Goal: Transaction & Acquisition: Purchase product/service

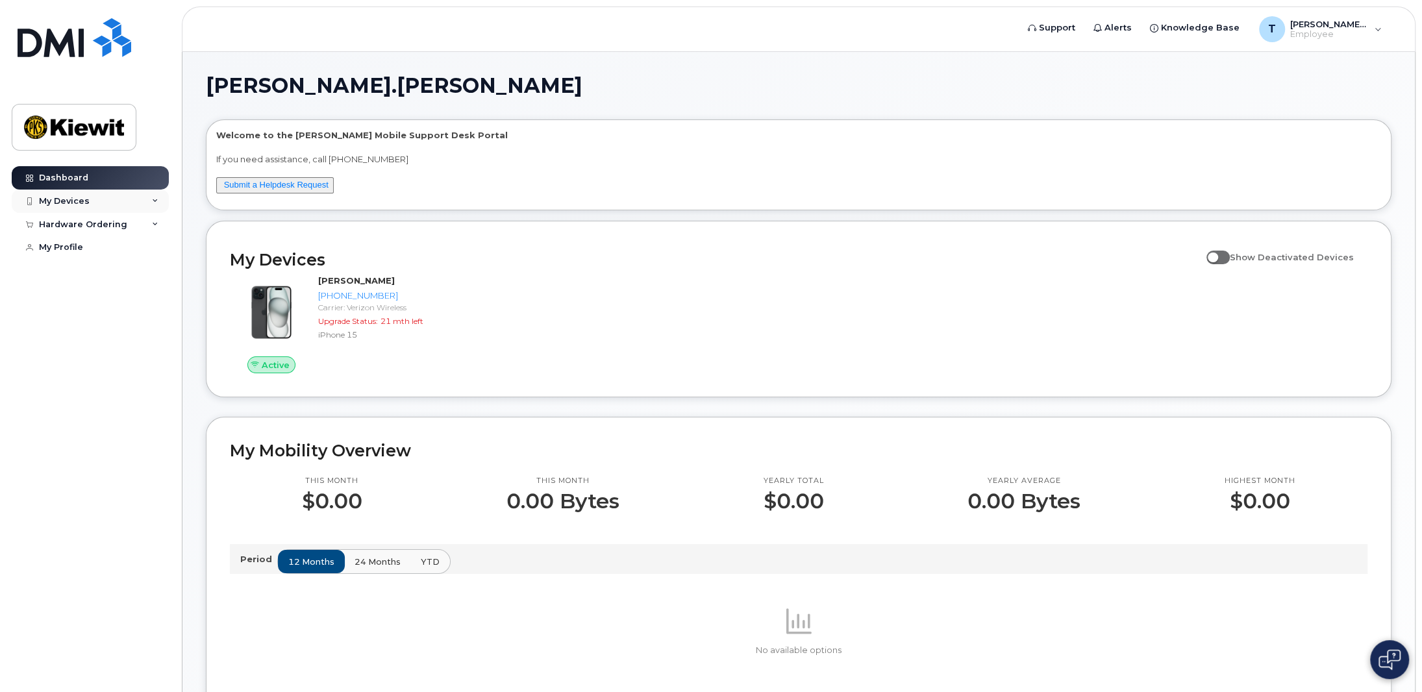
click at [82, 208] on div "My Devices" at bounding box center [90, 201] width 157 height 23
click at [95, 205] on div "My Devices" at bounding box center [90, 201] width 157 height 23
click at [89, 225] on div "Hardware Ordering" at bounding box center [83, 225] width 88 height 10
click at [85, 245] on div "New Order" at bounding box center [69, 248] width 49 height 12
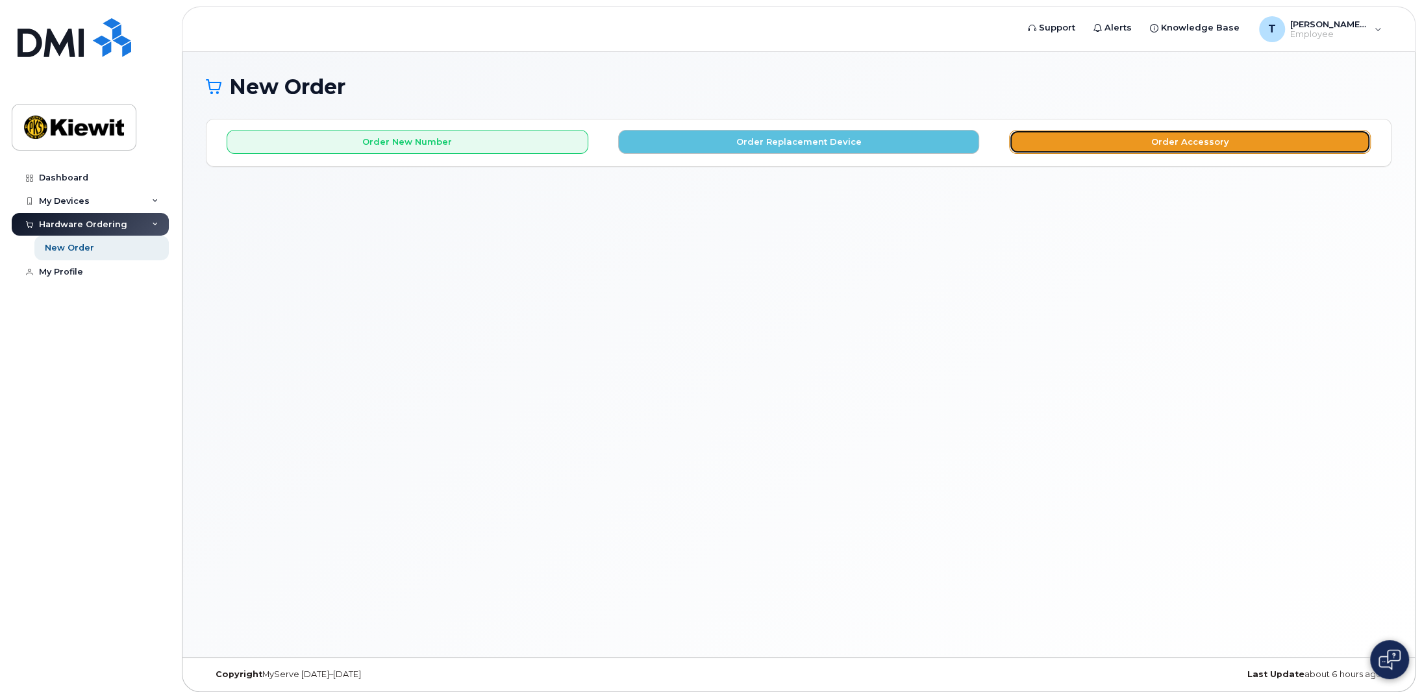
click at [1115, 141] on button "Order Accessory" at bounding box center [1190, 142] width 362 height 24
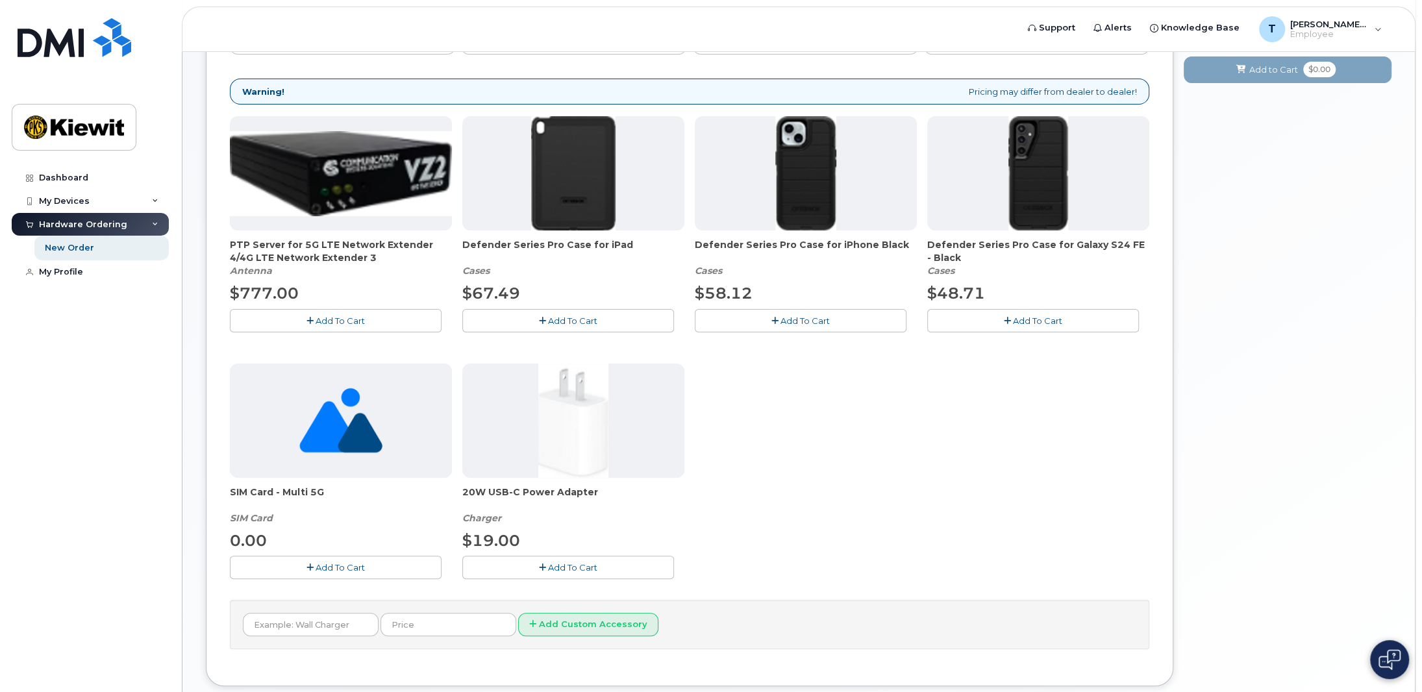
scroll to position [165, 0]
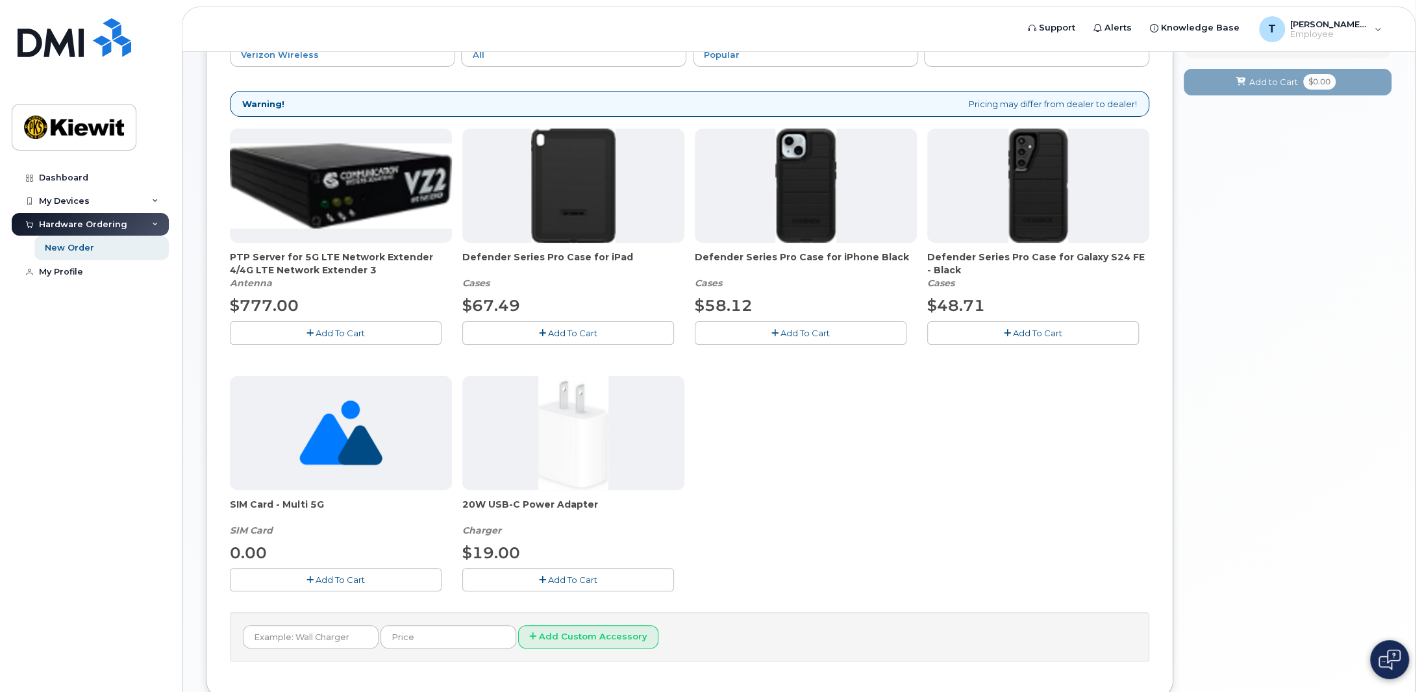
click at [768, 221] on div at bounding box center [806, 186] width 222 height 114
click at [766, 251] on span "Defender Series Pro Case for iPhone Black" at bounding box center [806, 264] width 222 height 26
click at [777, 254] on span "Defender Series Pro Case for iPhone Black" at bounding box center [806, 264] width 222 height 26
click at [811, 229] on img at bounding box center [805, 186] width 61 height 114
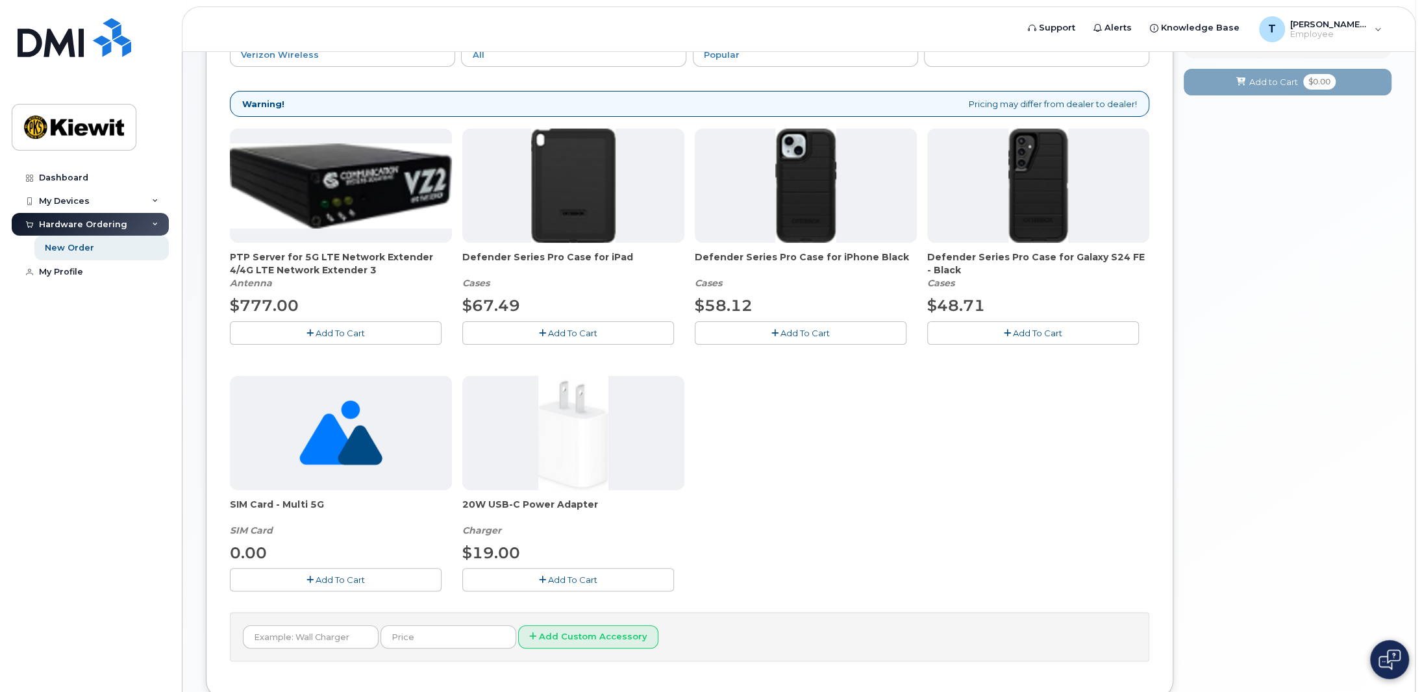
click at [823, 246] on div "Defender Series Pro Case for iPhone Black Cases $58.12 Add To Cart" at bounding box center [806, 237] width 222 height 216
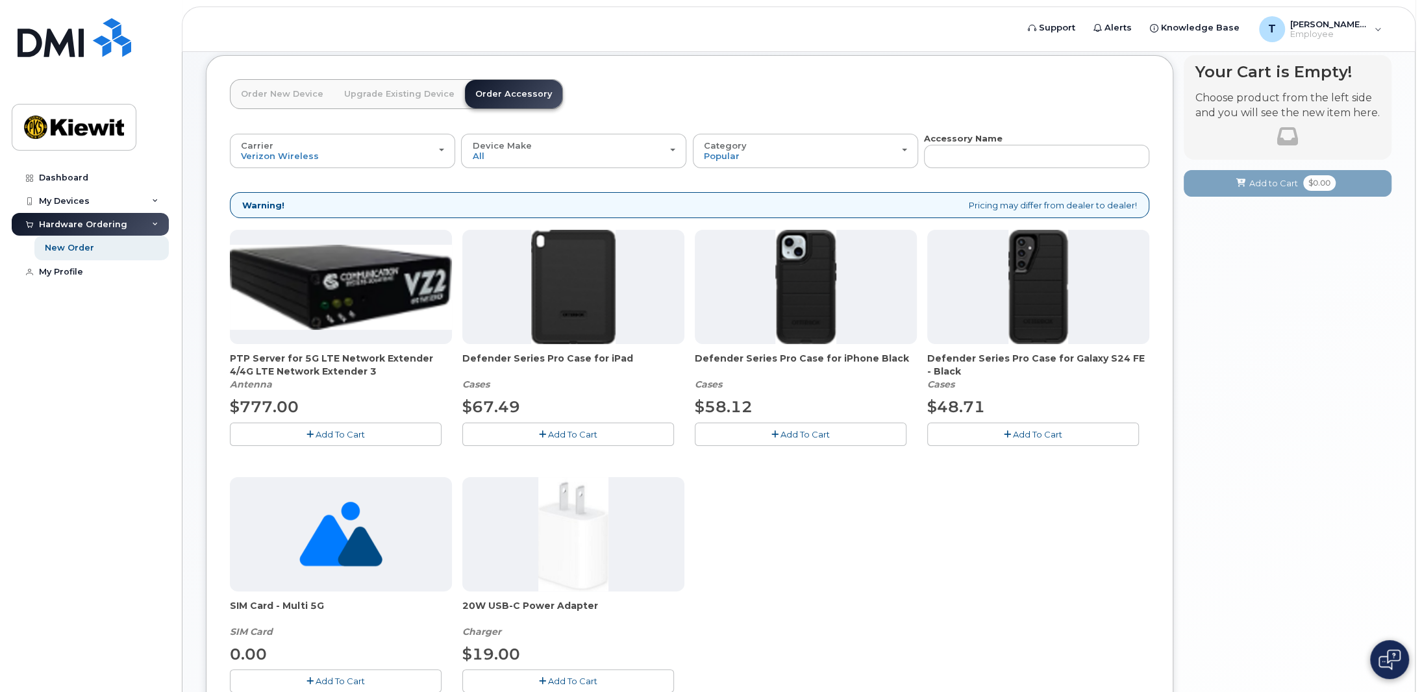
scroll to position [0, 0]
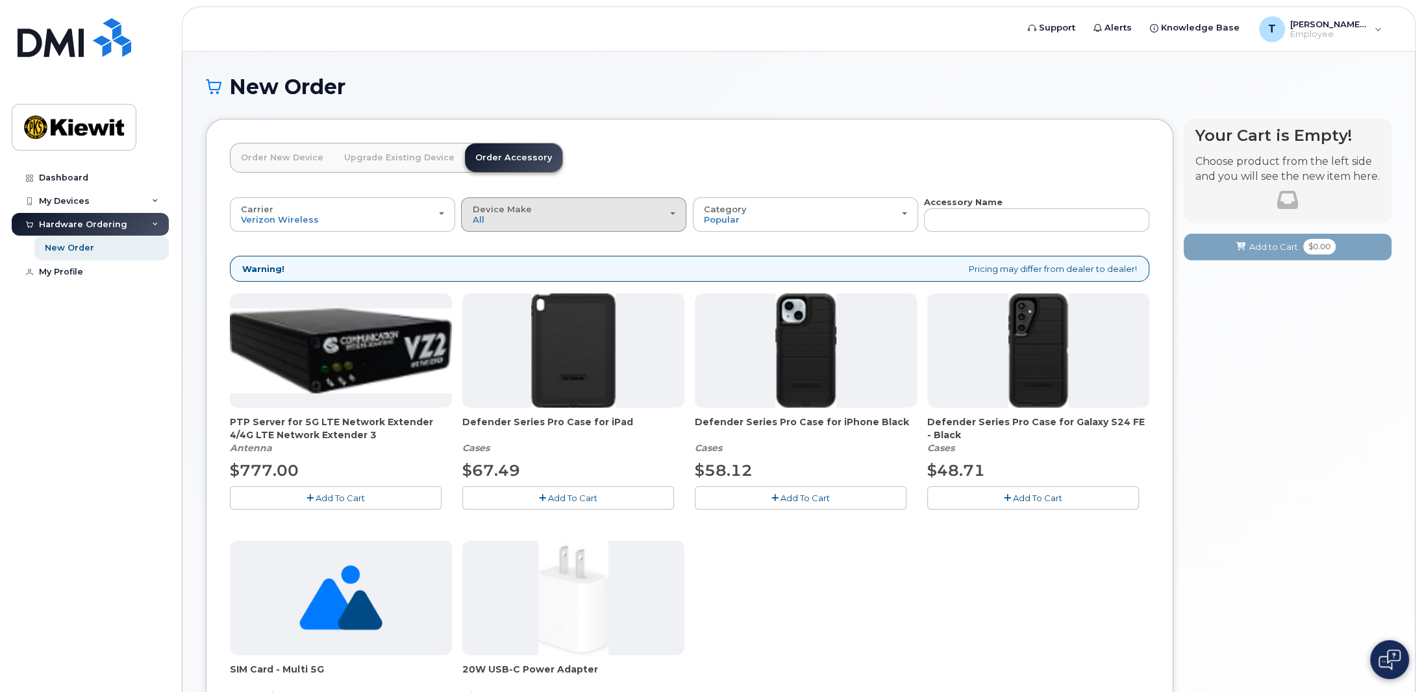
click at [527, 221] on div "Device Make All Android iPhone Tablet" at bounding box center [573, 215] width 203 height 20
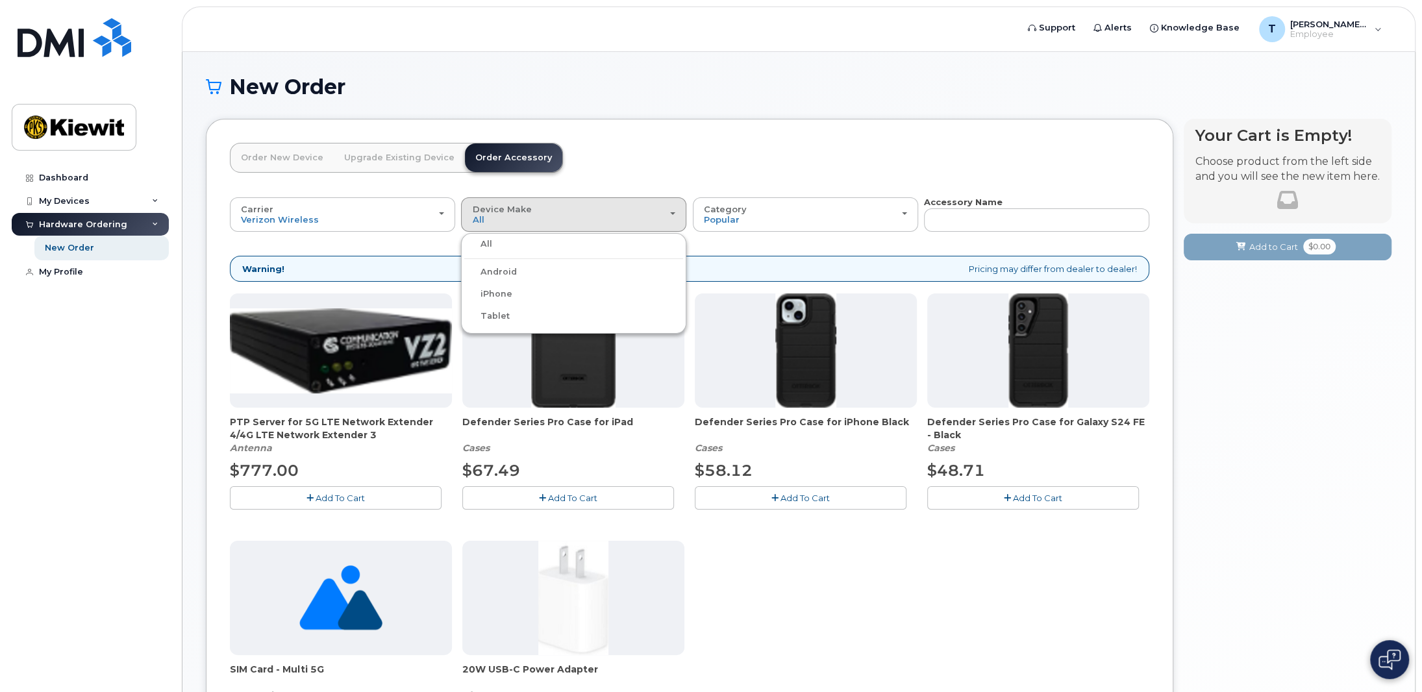
click at [496, 293] on label "iPhone" at bounding box center [487, 294] width 47 height 16
click at [0, 0] on input "iPhone" at bounding box center [0, 0] width 0 height 0
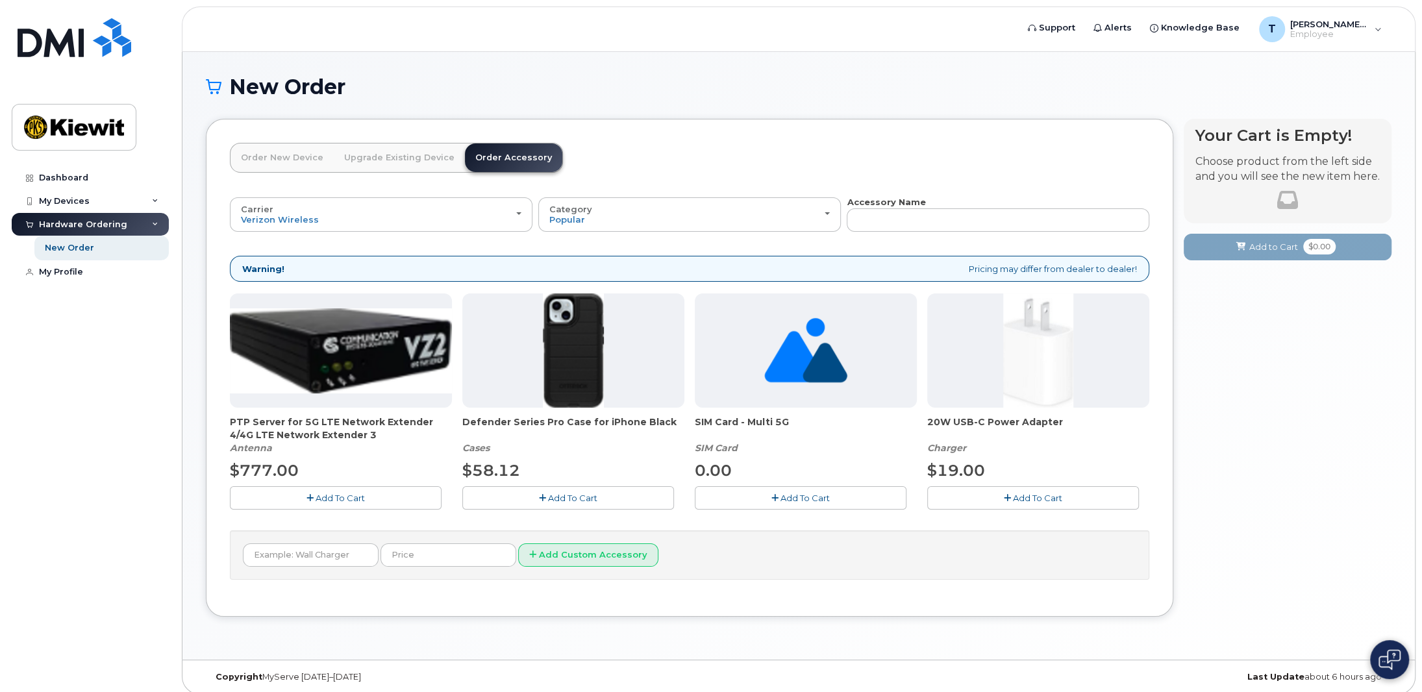
click at [494, 421] on span "Defender Series Pro Case for iPhone Black" at bounding box center [573, 429] width 222 height 26
click at [476, 449] on em "Cases" at bounding box center [475, 448] width 27 height 12
click at [486, 476] on span "$58.12" at bounding box center [491, 470] width 58 height 19
click at [492, 491] on button "Add To Cart" at bounding box center [568, 497] width 212 height 23
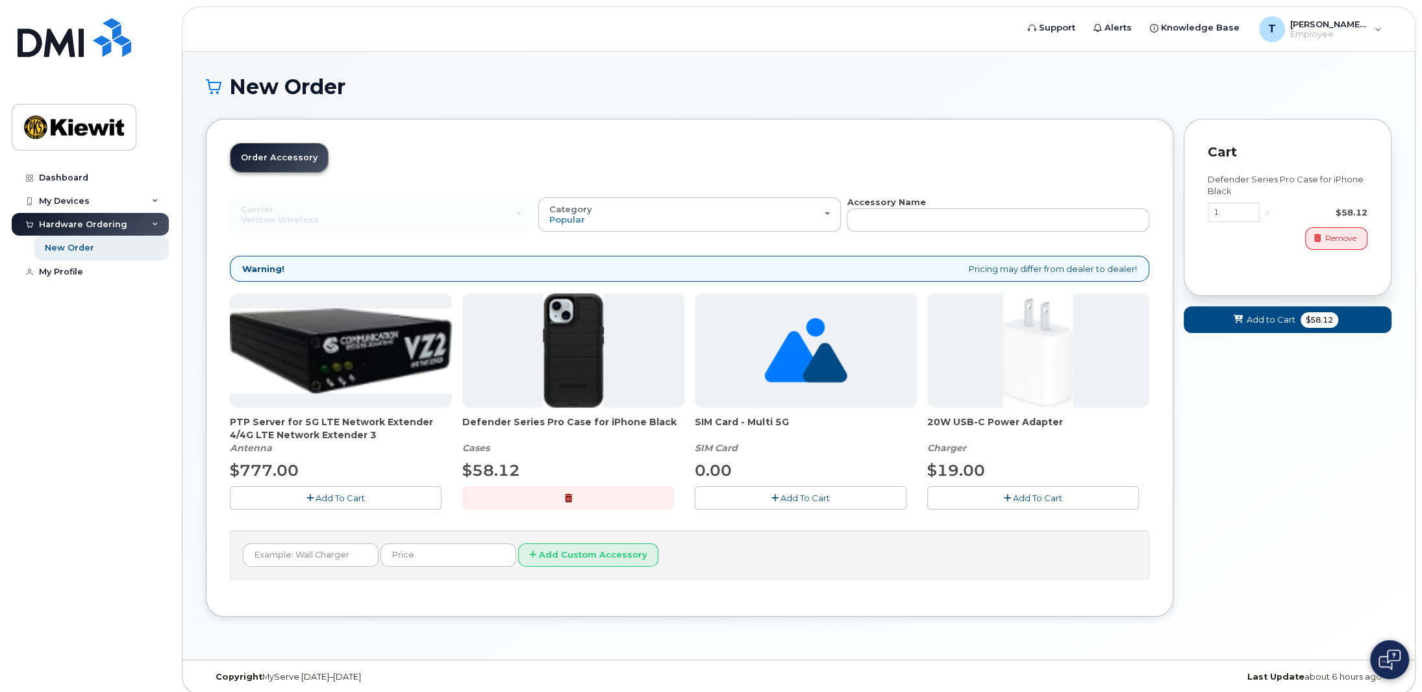
click at [1298, 177] on div "Defender Series Pro Case for iPhone Black" at bounding box center [1288, 185] width 160 height 24
click at [1266, 319] on span "Add to Cart" at bounding box center [1271, 320] width 49 height 12
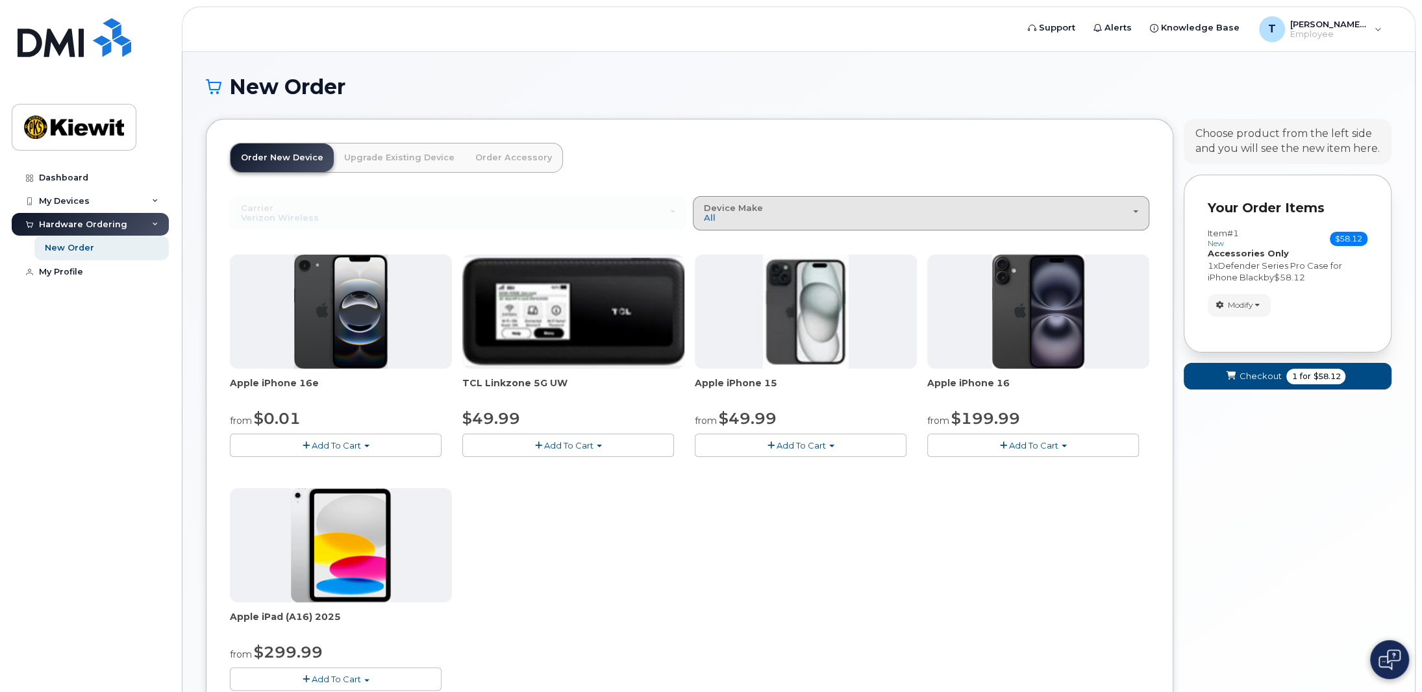
click at [768, 214] on div "Device Make All iPhone Modem Tablet" at bounding box center [921, 213] width 434 height 20
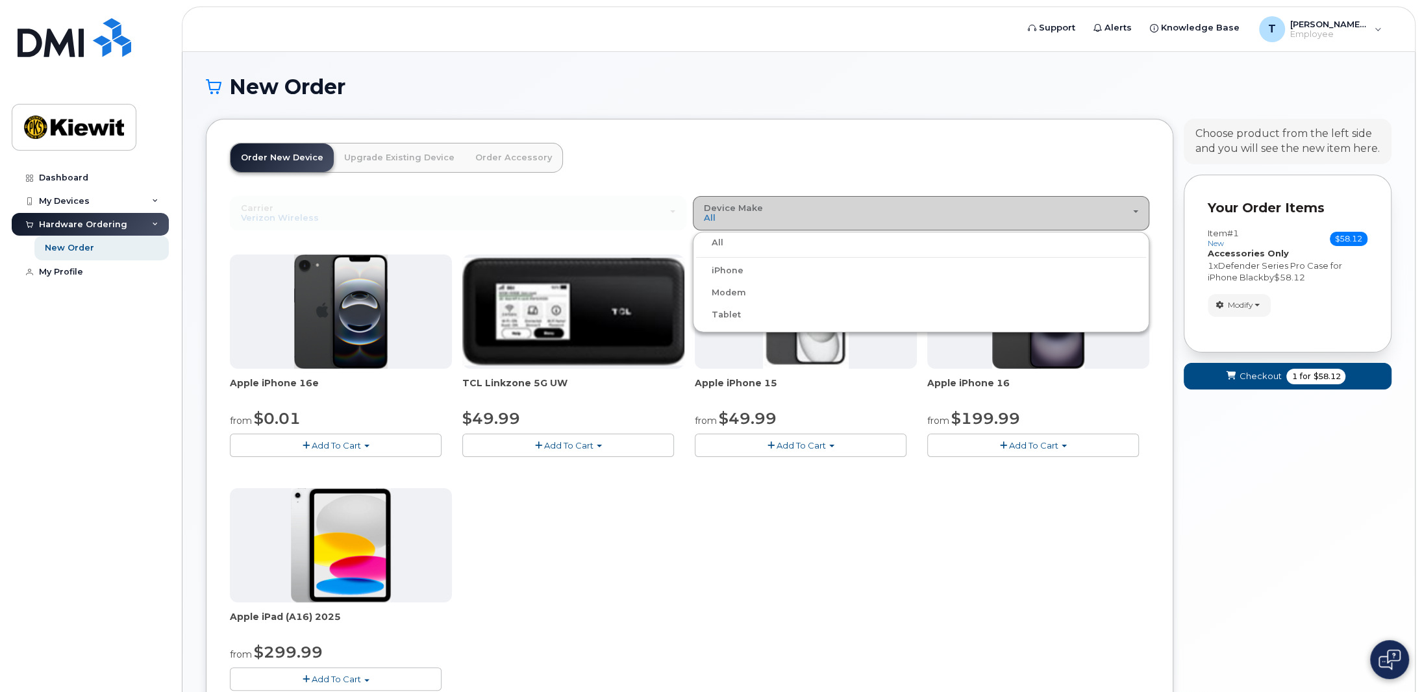
click at [727, 219] on div "Device Make All iPhone Modem Tablet" at bounding box center [921, 213] width 434 height 20
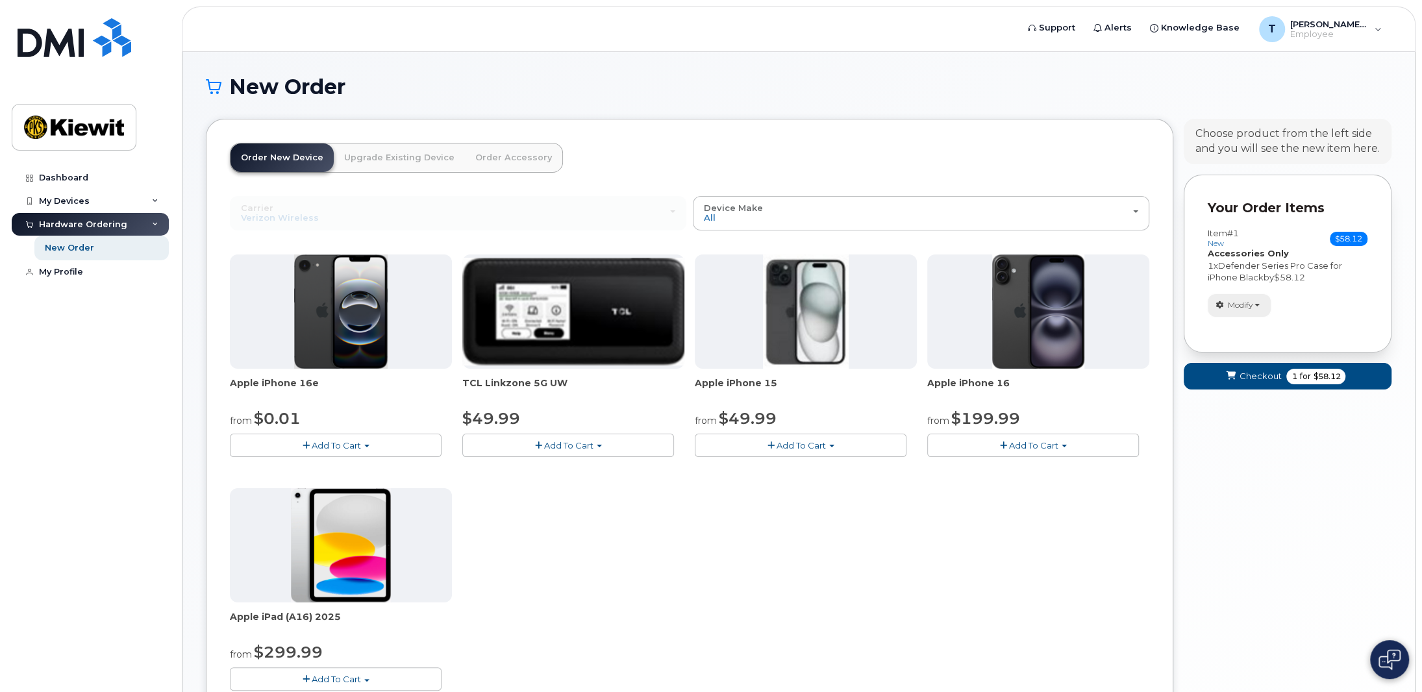
click at [1251, 312] on button "Modify" at bounding box center [1239, 305] width 63 height 23
click at [1266, 347] on link "Remove" at bounding box center [1270, 352] width 123 height 16
